Goal: Information Seeking & Learning: Learn about a topic

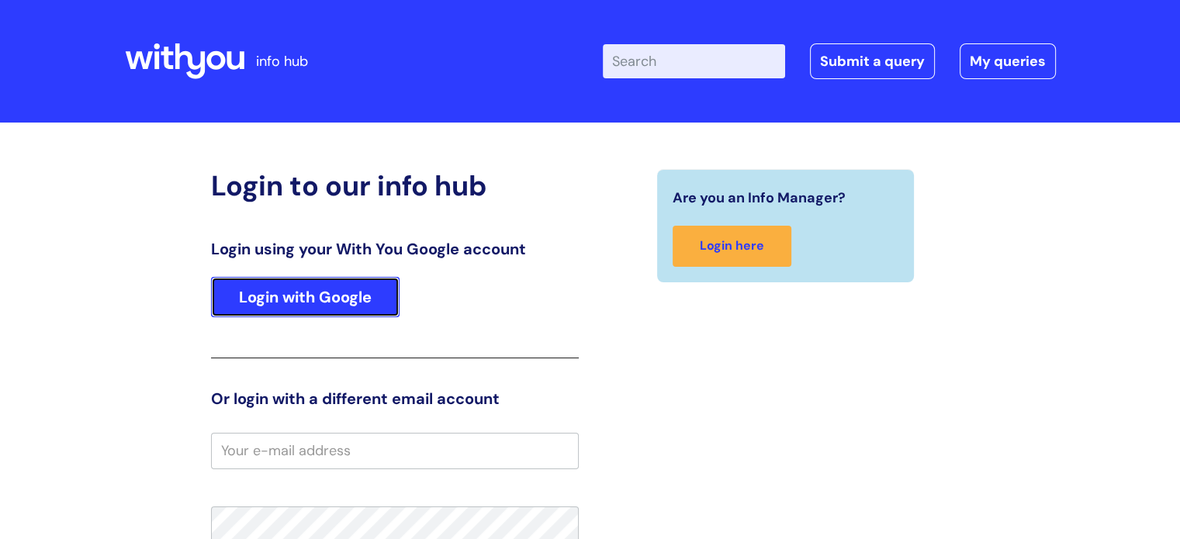
click at [354, 310] on link "Login with Google" at bounding box center [305, 297] width 189 height 40
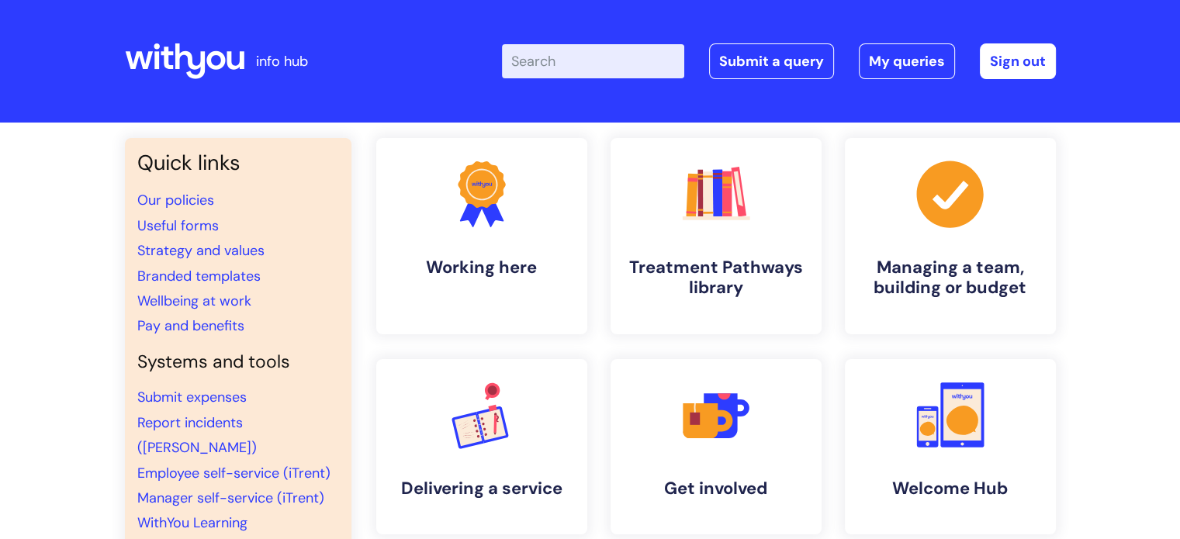
click at [634, 61] on input "Enter your search term here..." at bounding box center [593, 61] width 182 height 34
type input "REFLECTIVE"
click button "Search" at bounding box center [0, 0] width 0 height 0
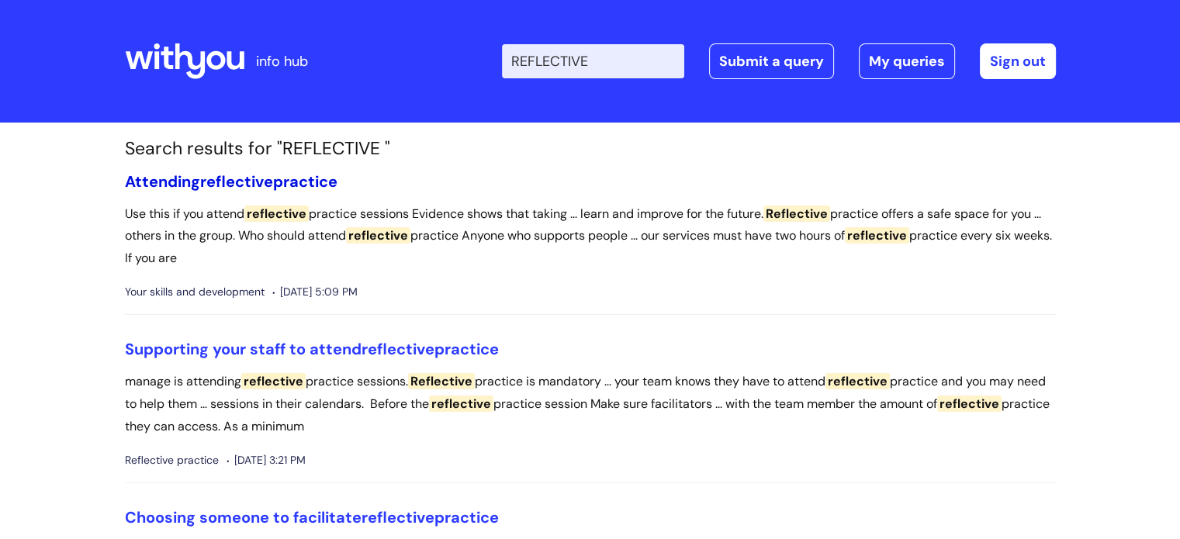
click at [301, 175] on link "Attending reflective practice" at bounding box center [231, 181] width 213 height 20
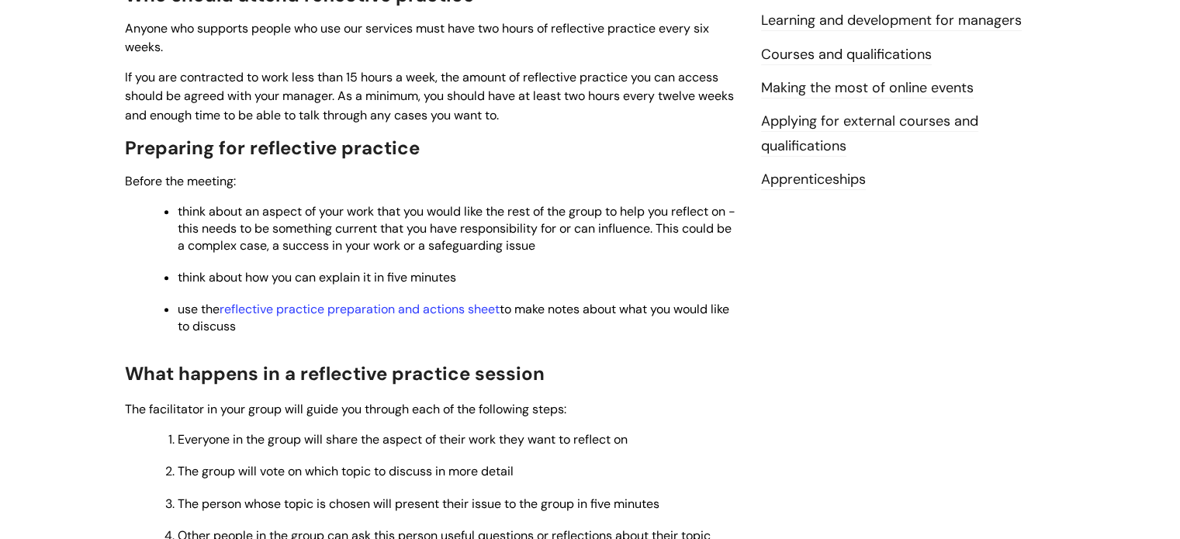
scroll to position [621, 0]
